Goal: Check status: Check status

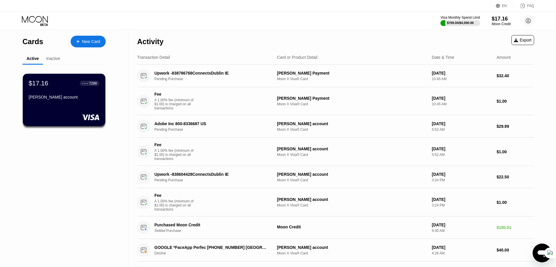
click at [50, 58] on div "Inactive" at bounding box center [53, 58] width 14 height 5
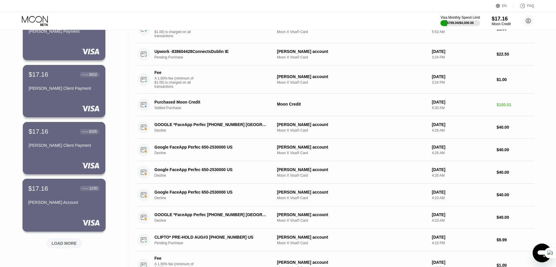
scroll to position [175, 0]
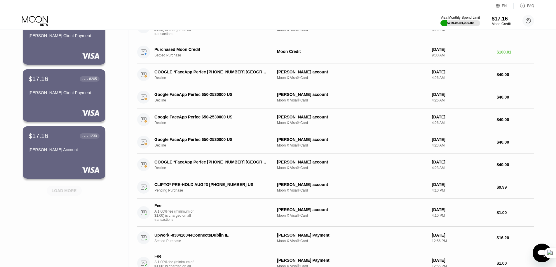
click at [69, 194] on div "LOAD MORE" at bounding box center [64, 190] width 35 height 10
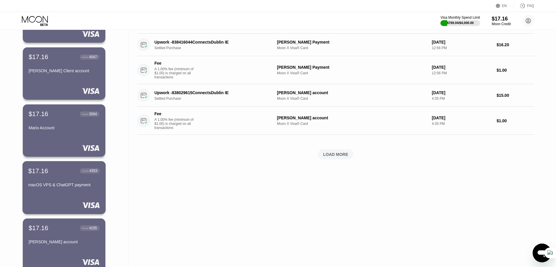
scroll to position [385, 0]
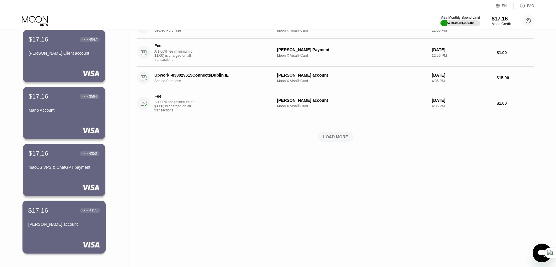
click at [59, 223] on div "[PERSON_NAME] account" at bounding box center [64, 224] width 72 height 5
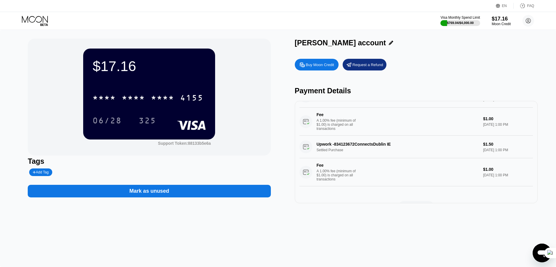
scroll to position [564, 0]
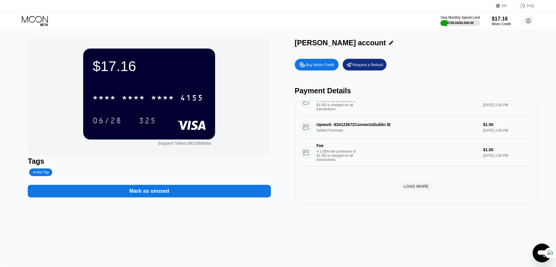
click at [417, 183] on div "LOAD MORE" at bounding box center [416, 185] width 25 height 5
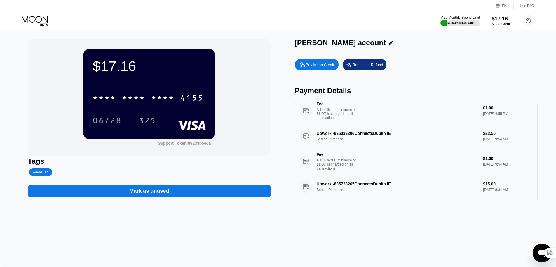
scroll to position [266, 0]
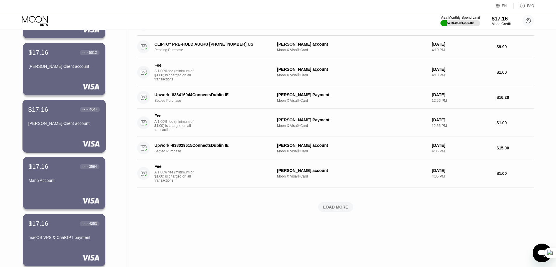
scroll to position [385, 0]
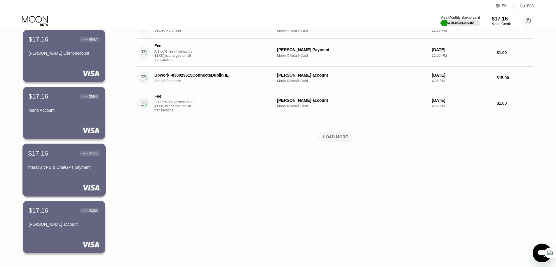
click at [70, 178] on div "$17.16 ● ● ● ● 4353 macOS VPS & ChatGPT payment" at bounding box center [64, 169] width 84 height 53
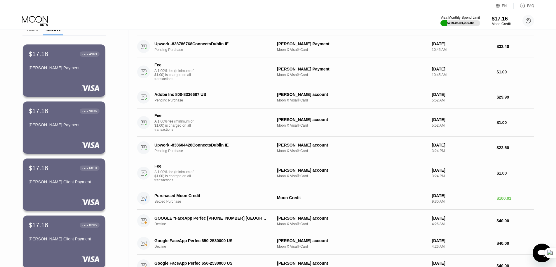
scroll to position [18, 0]
